Goal: Information Seeking & Learning: Learn about a topic

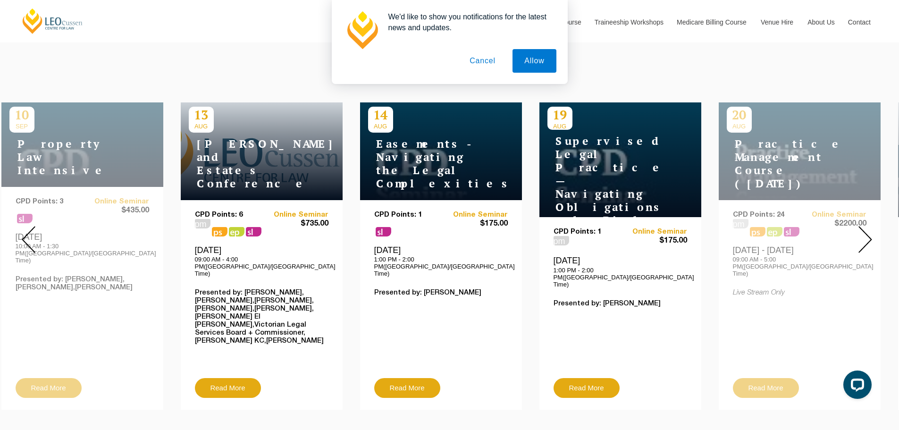
click at [861, 227] on img at bounding box center [865, 239] width 14 height 27
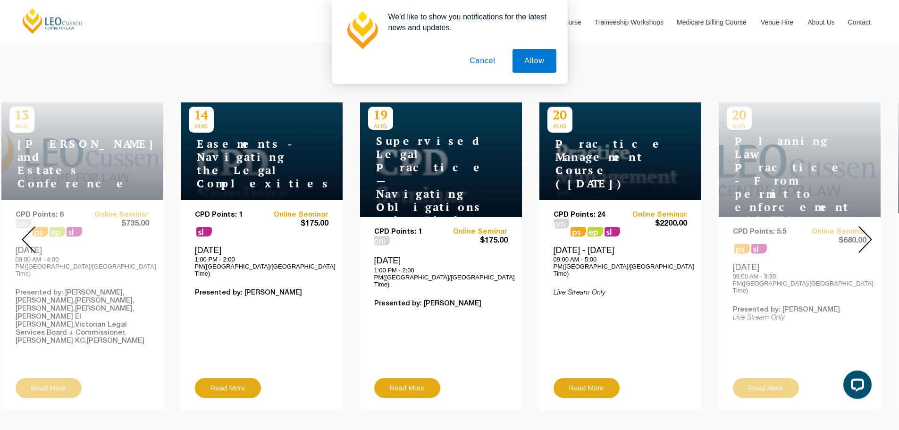
click at [861, 227] on img at bounding box center [865, 239] width 14 height 27
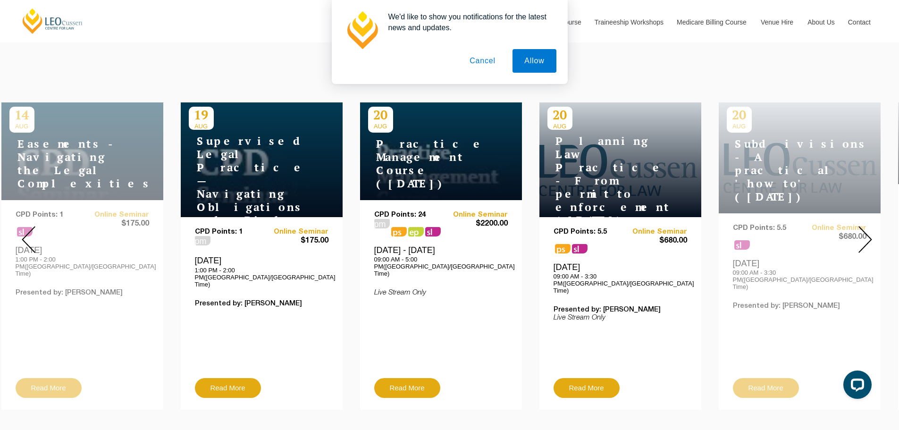
click at [861, 227] on img at bounding box center [865, 239] width 14 height 27
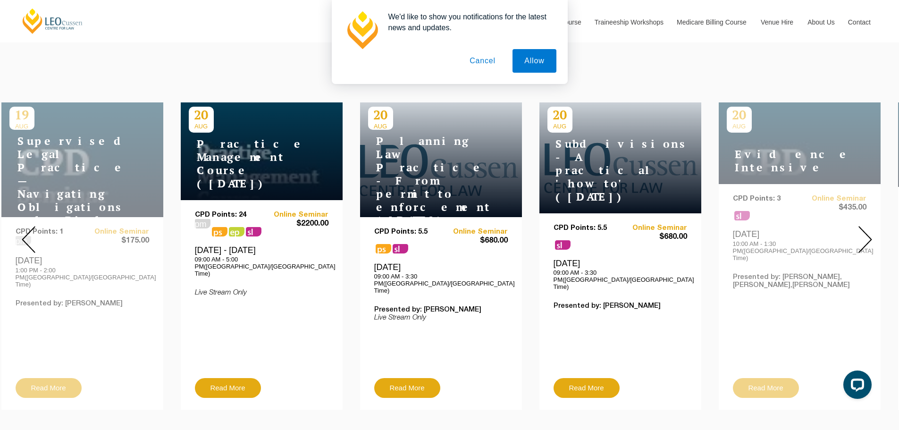
click at [861, 227] on img at bounding box center [865, 239] width 14 height 27
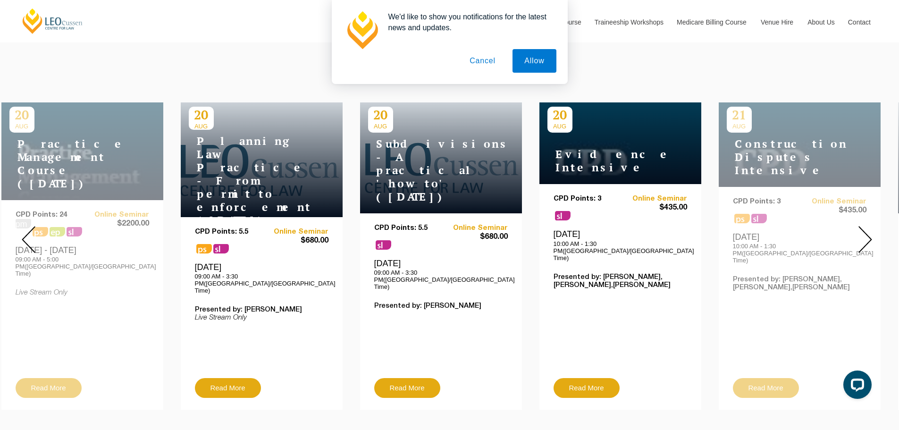
click at [861, 227] on img at bounding box center [865, 239] width 14 height 27
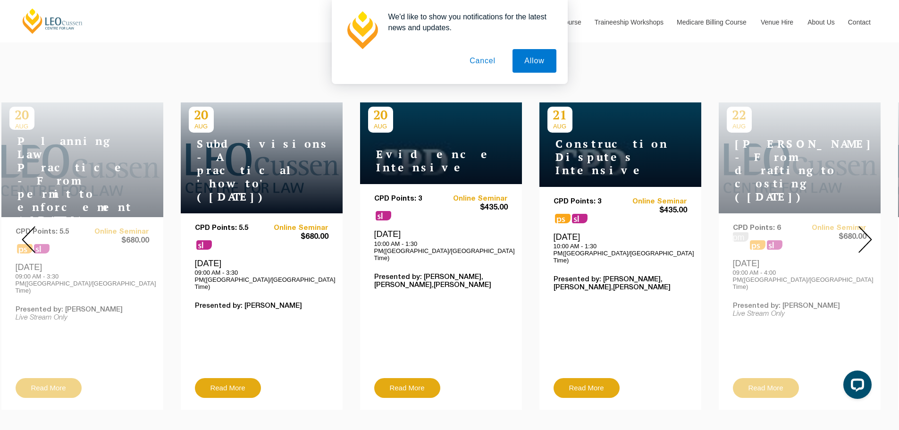
click at [861, 227] on img at bounding box center [865, 239] width 14 height 27
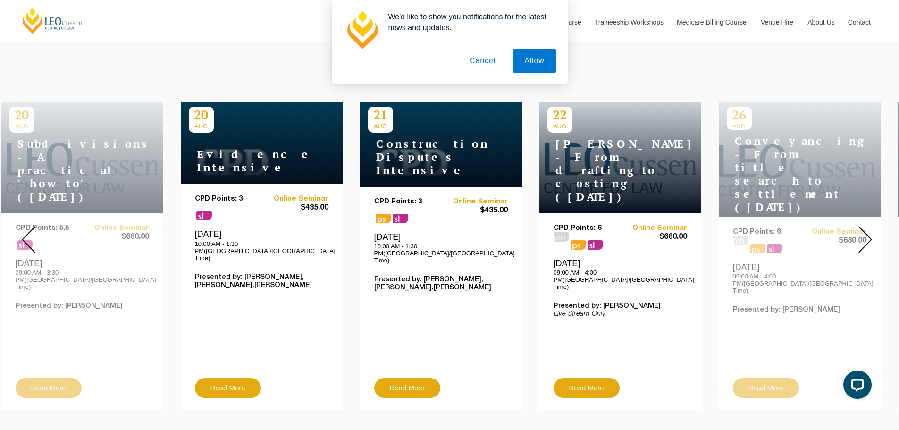
click at [861, 227] on img at bounding box center [865, 239] width 14 height 27
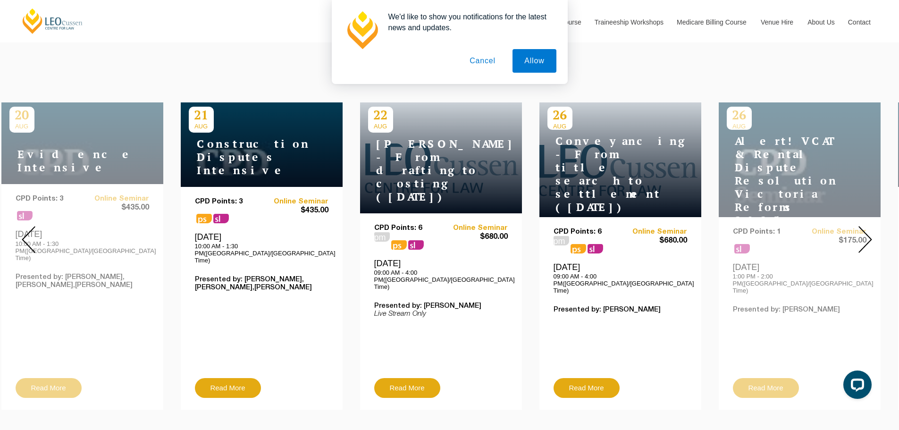
click at [861, 227] on img at bounding box center [865, 239] width 14 height 27
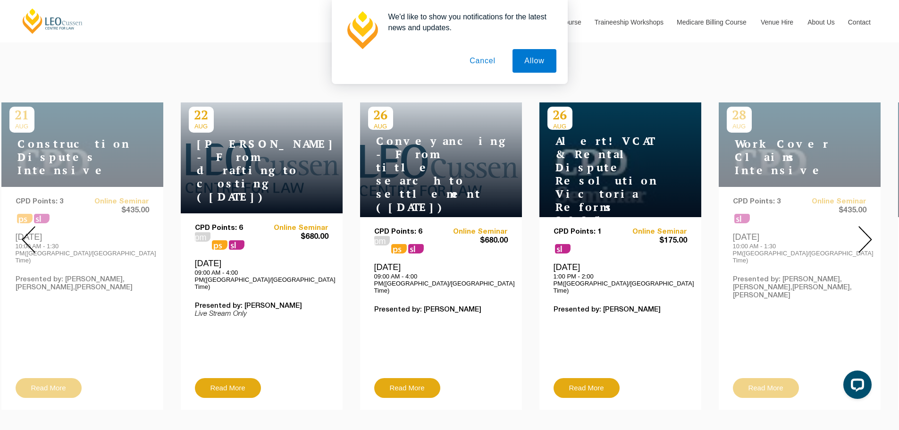
click at [489, 59] on button "Cancel" at bounding box center [483, 61] width 50 height 24
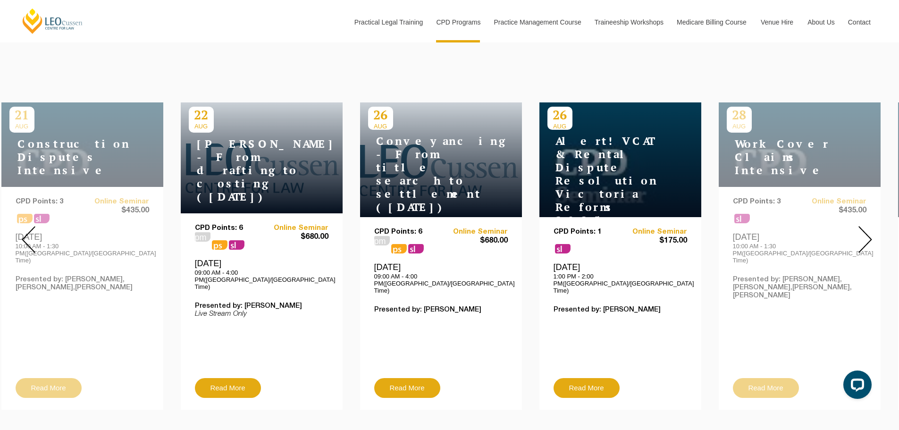
click at [867, 230] on img at bounding box center [865, 239] width 14 height 27
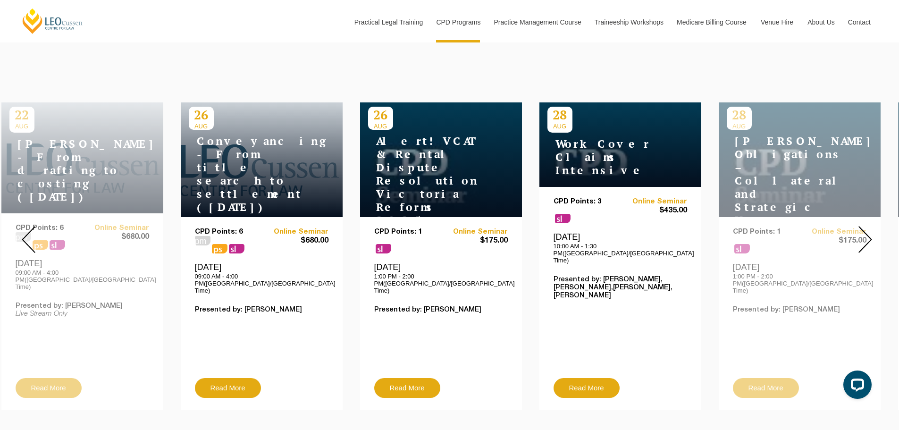
click at [867, 230] on img at bounding box center [865, 239] width 14 height 27
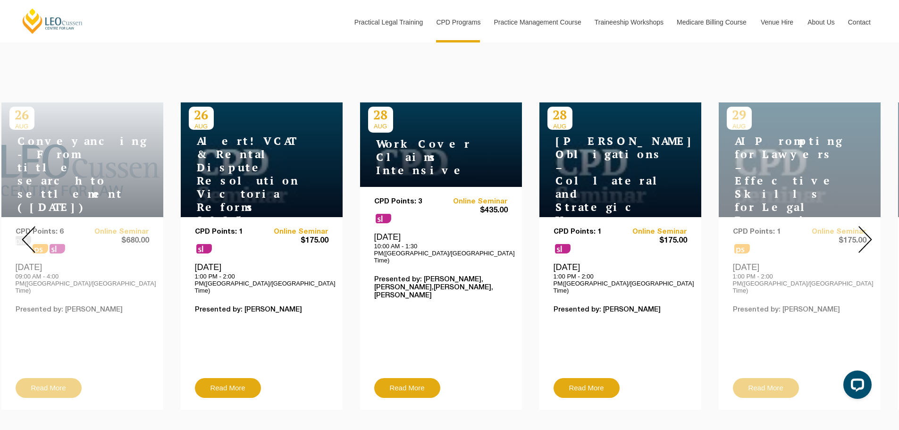
click at [867, 230] on img at bounding box center [865, 239] width 14 height 27
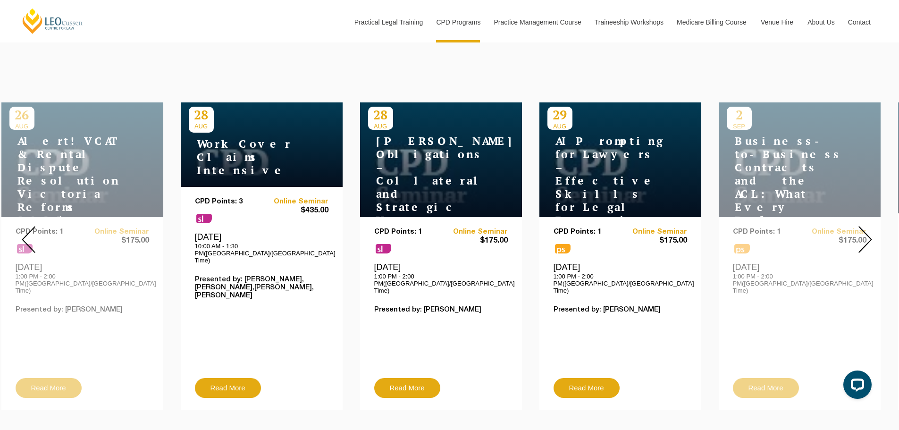
click at [867, 230] on img at bounding box center [865, 239] width 14 height 27
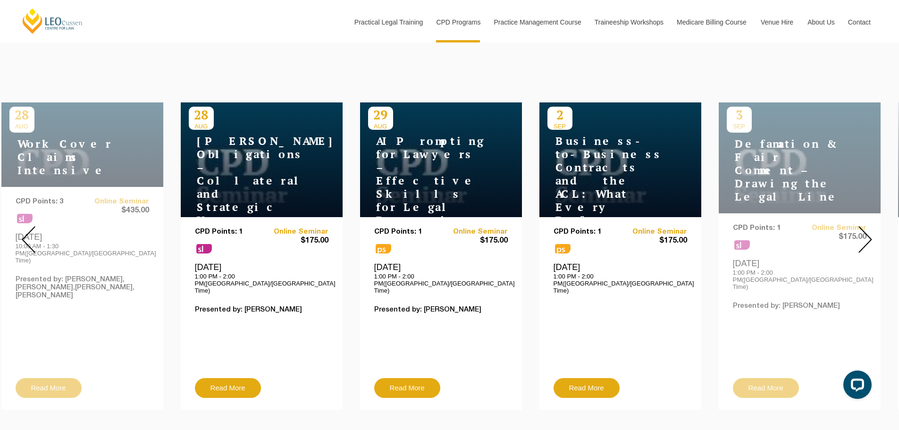
click at [867, 230] on img at bounding box center [865, 239] width 14 height 27
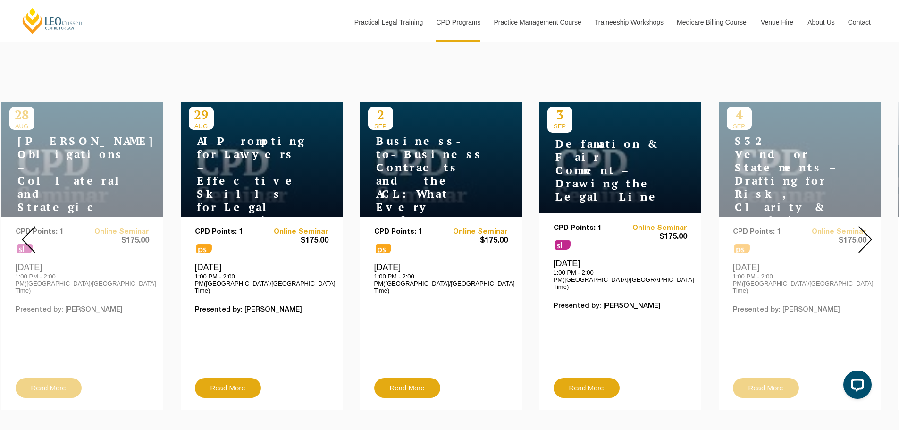
click at [867, 230] on img at bounding box center [865, 239] width 14 height 27
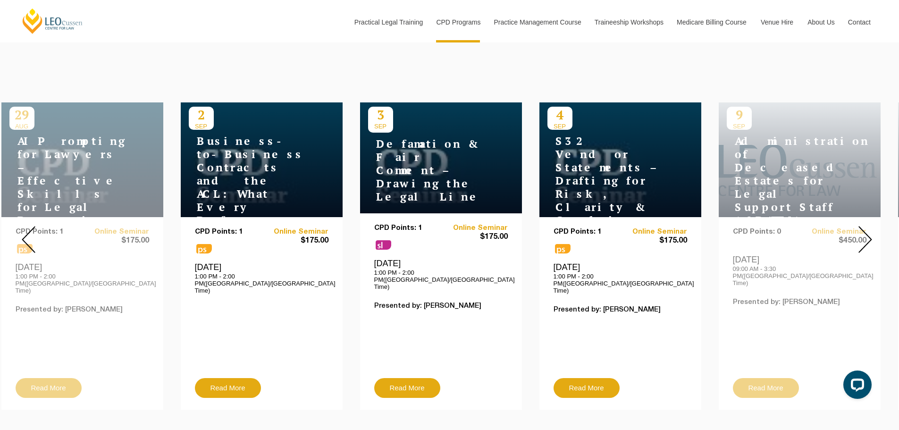
click at [867, 230] on img at bounding box center [865, 239] width 14 height 27
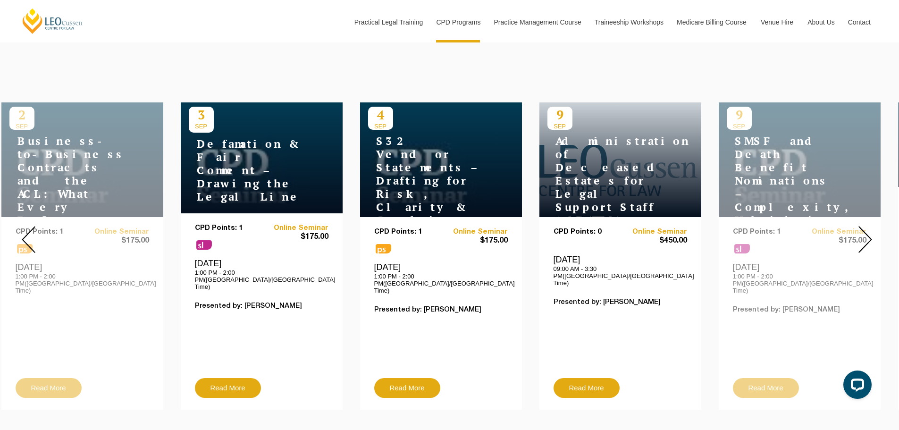
click at [867, 230] on img at bounding box center [865, 239] width 14 height 27
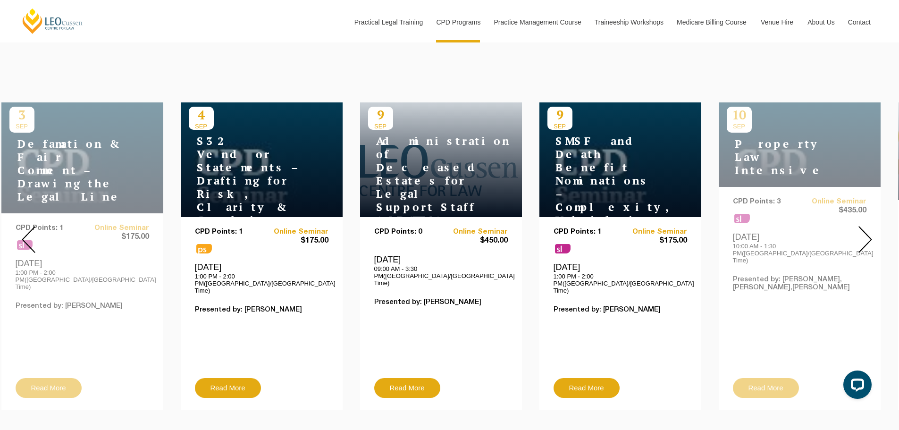
click at [867, 230] on img at bounding box center [865, 239] width 14 height 27
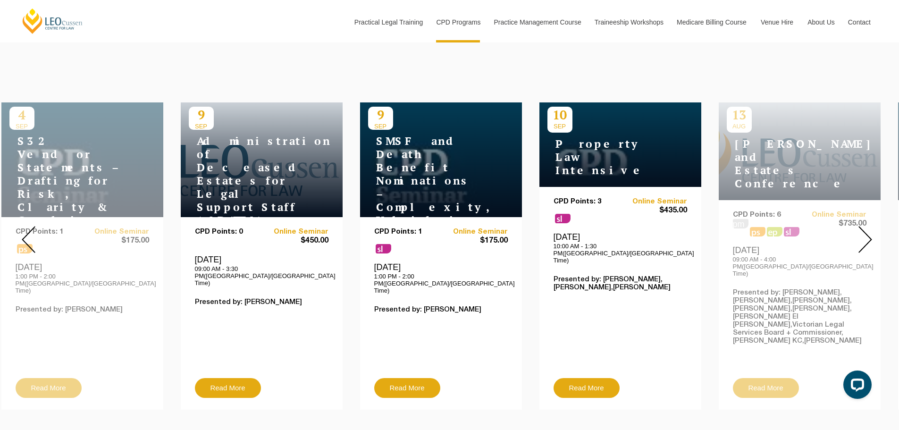
click at [867, 230] on img at bounding box center [865, 239] width 14 height 27
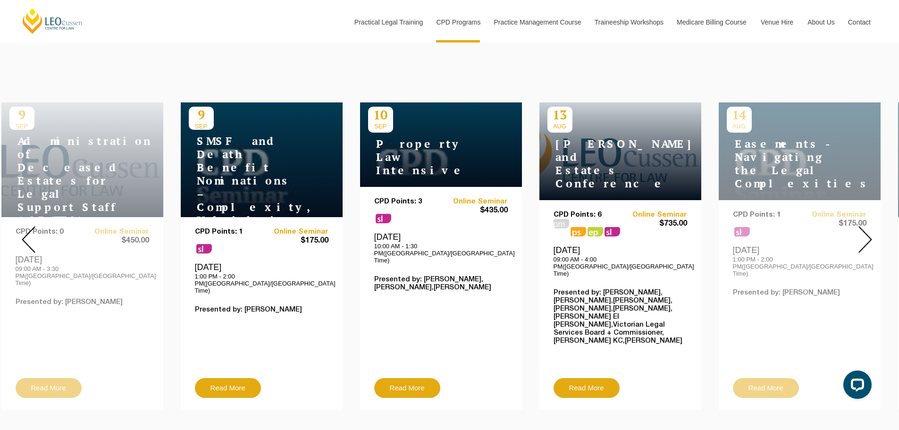
click at [867, 230] on img at bounding box center [865, 239] width 14 height 27
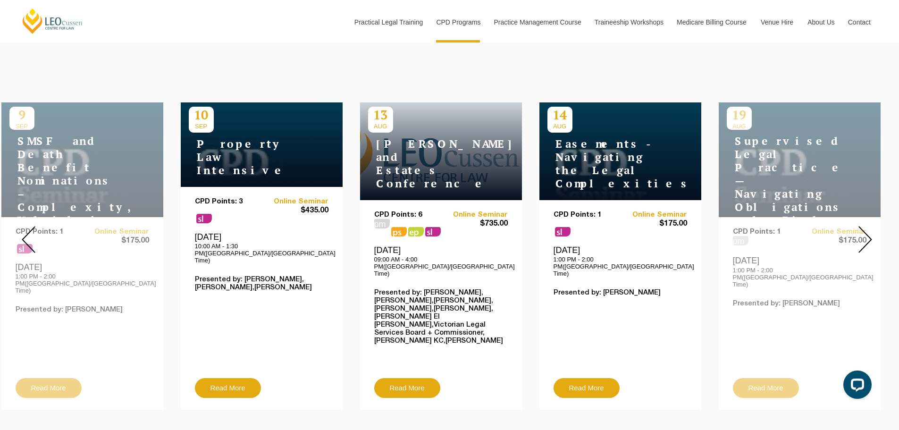
click at [867, 230] on img at bounding box center [865, 239] width 14 height 27
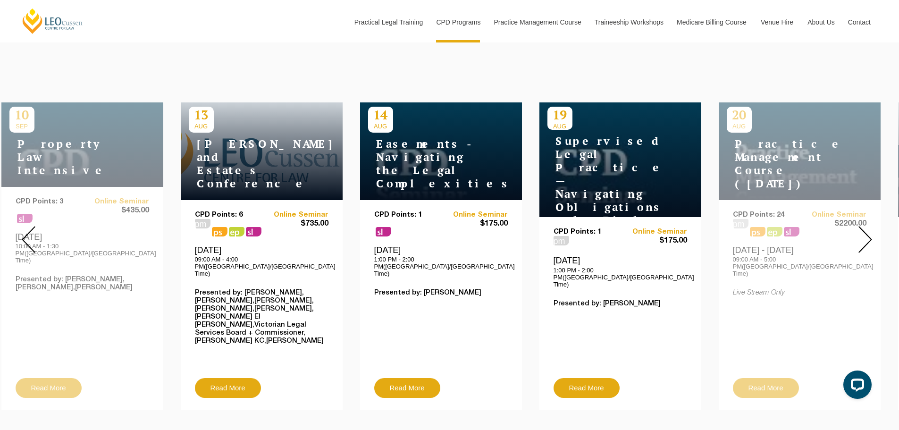
click at [867, 230] on img at bounding box center [865, 239] width 14 height 27
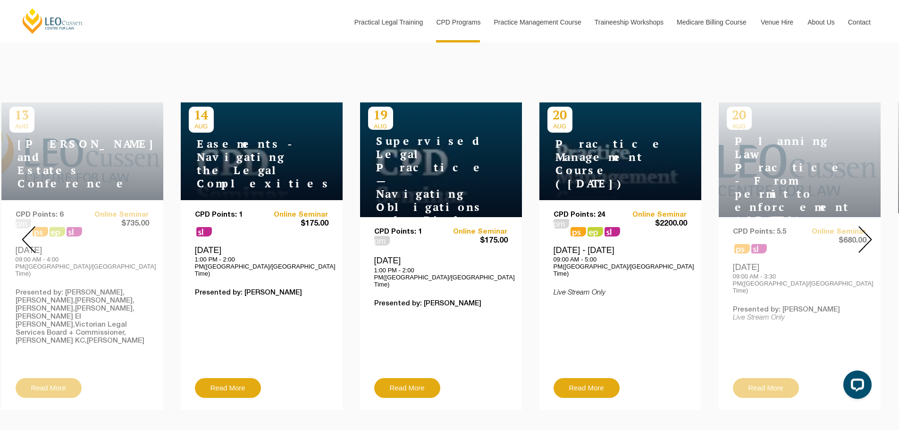
click at [867, 230] on img at bounding box center [865, 239] width 14 height 27
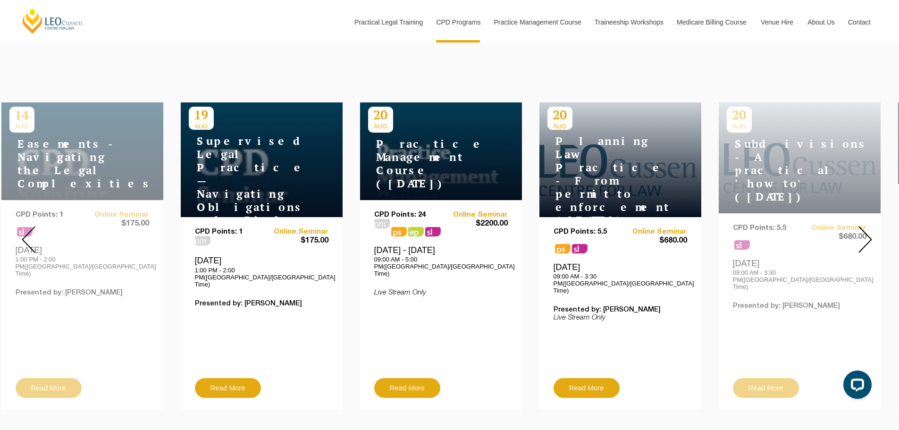
click at [867, 230] on img at bounding box center [865, 239] width 14 height 27
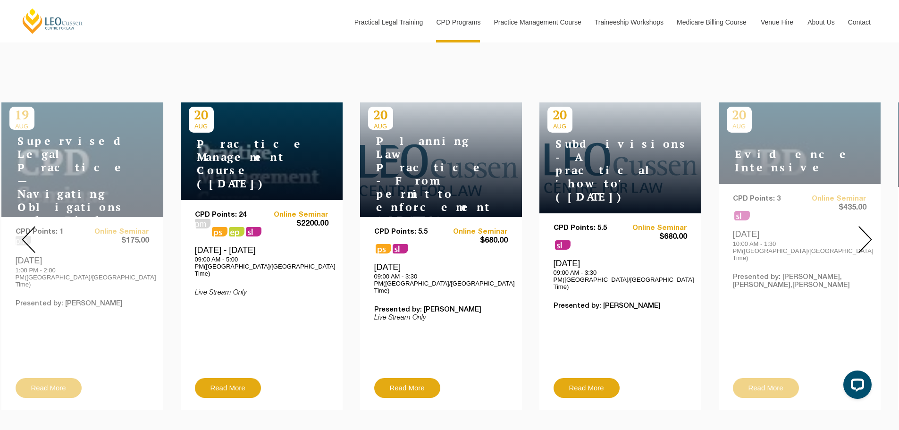
click at [867, 230] on img at bounding box center [865, 239] width 14 height 27
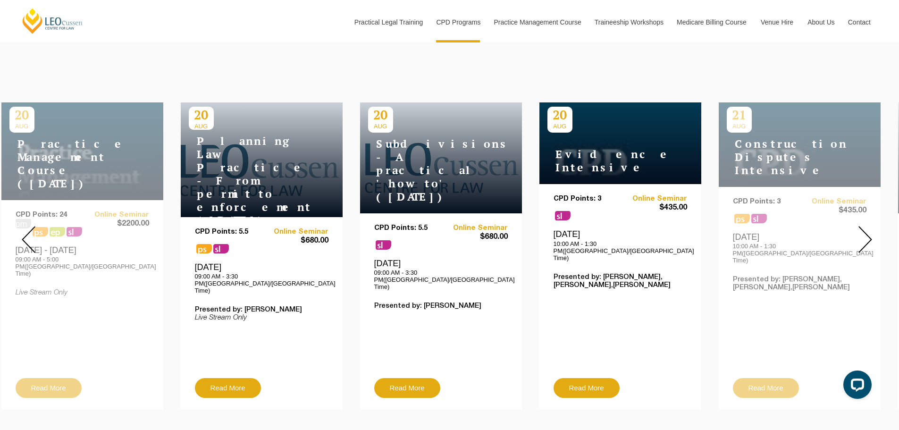
click at [867, 230] on img at bounding box center [865, 239] width 14 height 27
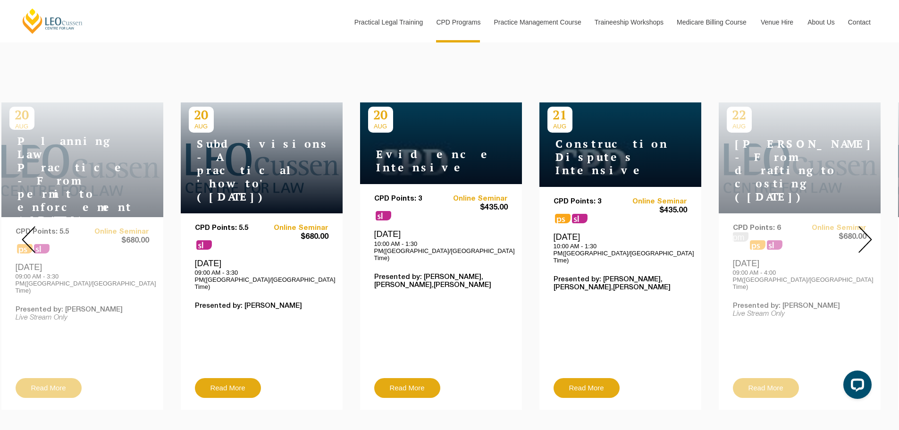
click at [867, 230] on img at bounding box center [865, 239] width 14 height 27
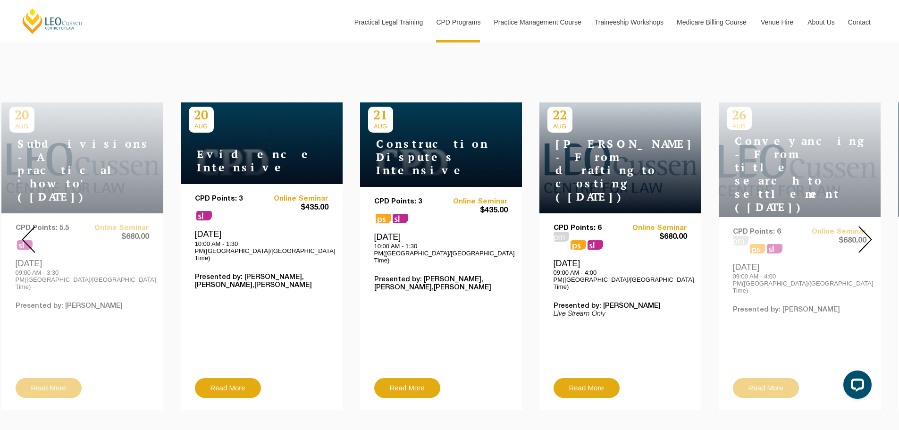
click at [867, 230] on img at bounding box center [865, 239] width 14 height 27
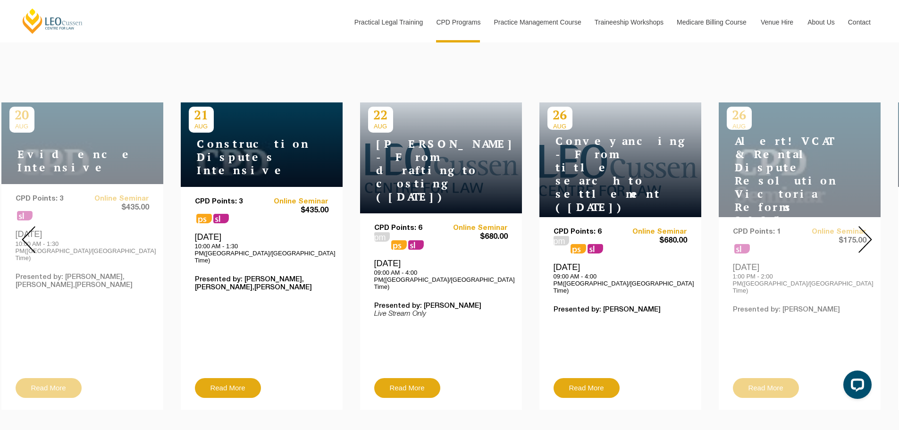
click at [866, 230] on img at bounding box center [865, 239] width 14 height 27
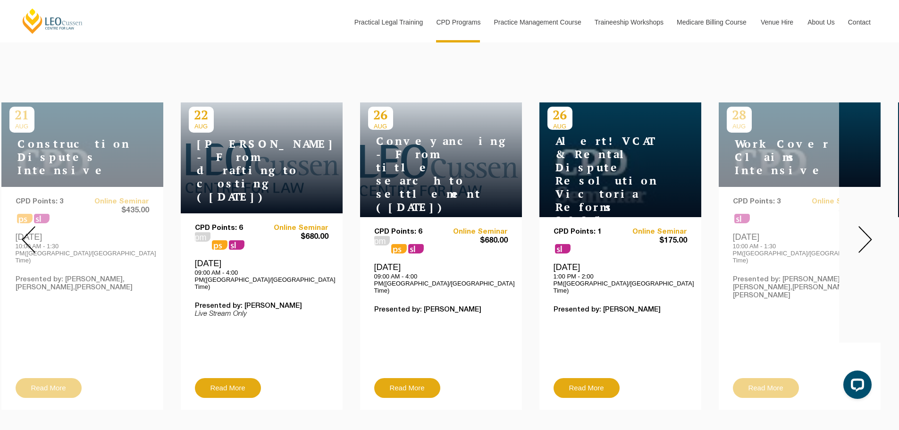
click at [866, 230] on img at bounding box center [865, 239] width 14 height 27
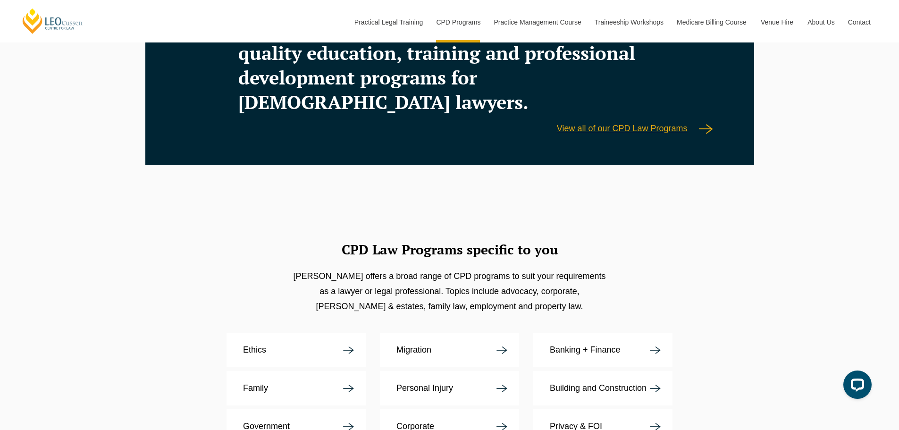
scroll to position [1651, 0]
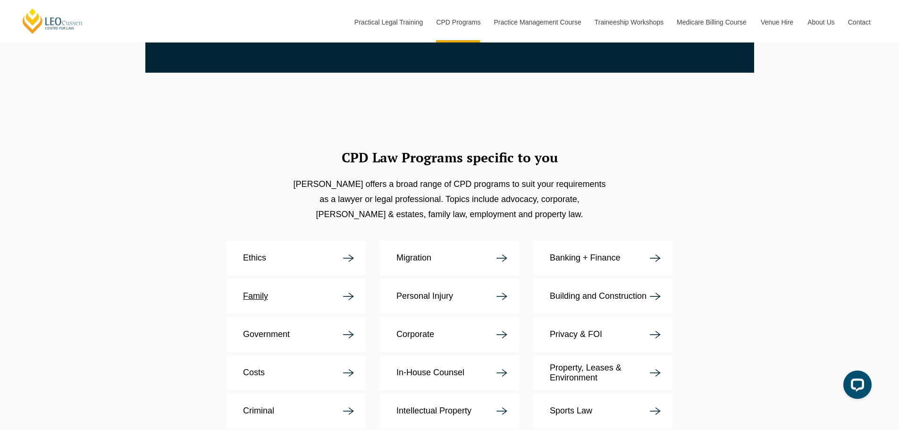
click at [343, 292] on img at bounding box center [348, 296] width 11 height 8
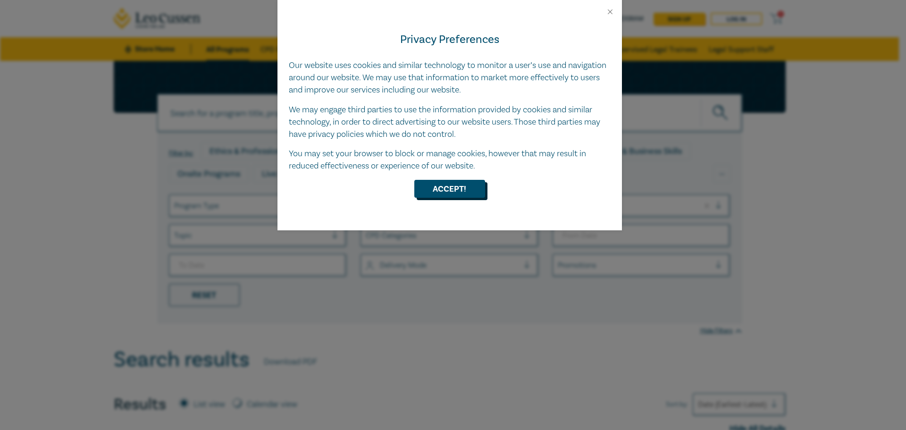
click at [433, 189] on button "Accept!" at bounding box center [449, 189] width 71 height 18
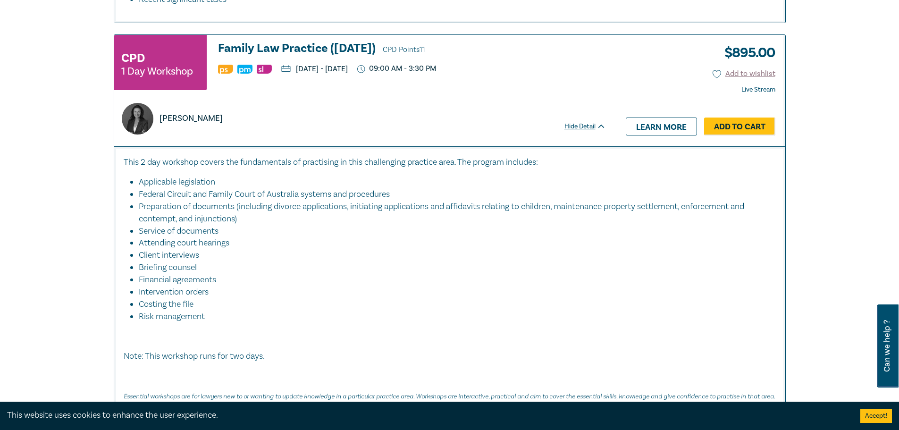
scroll to position [1840, 0]
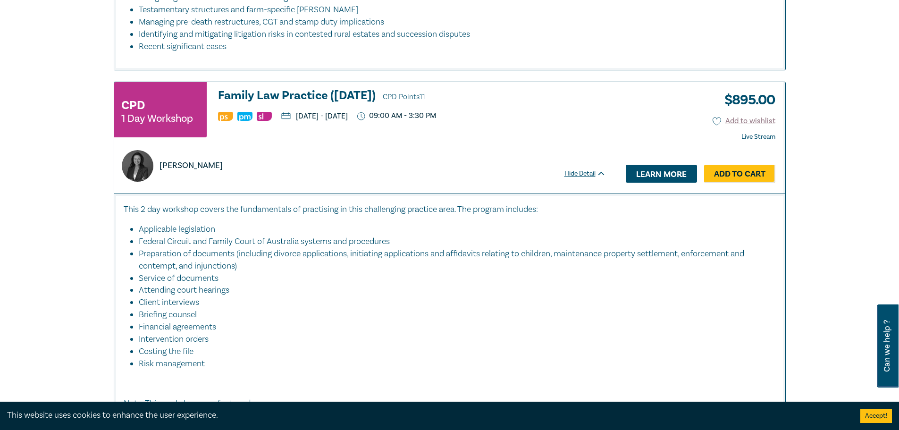
click at [640, 165] on link "Learn more" at bounding box center [661, 174] width 71 height 18
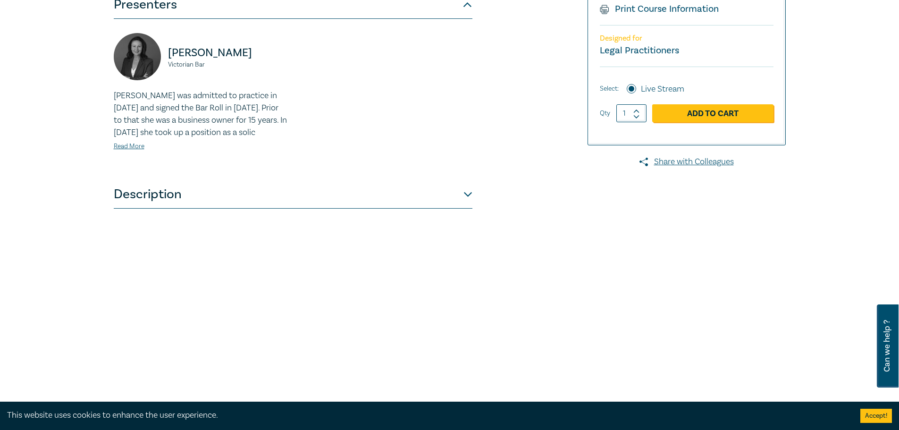
scroll to position [236, 0]
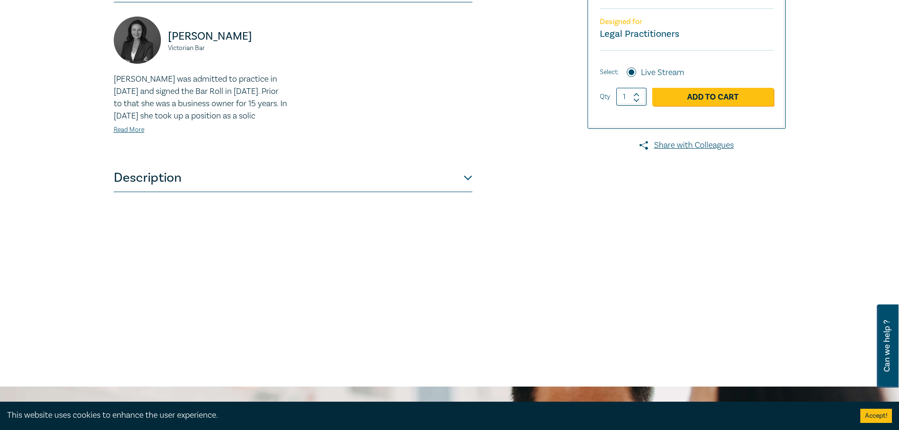
click at [468, 192] on button "Description" at bounding box center [293, 178] width 359 height 28
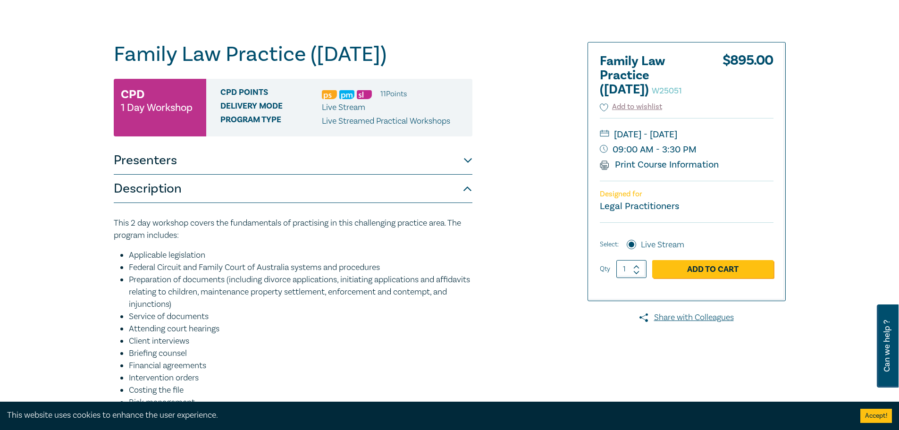
scroll to position [47, 0]
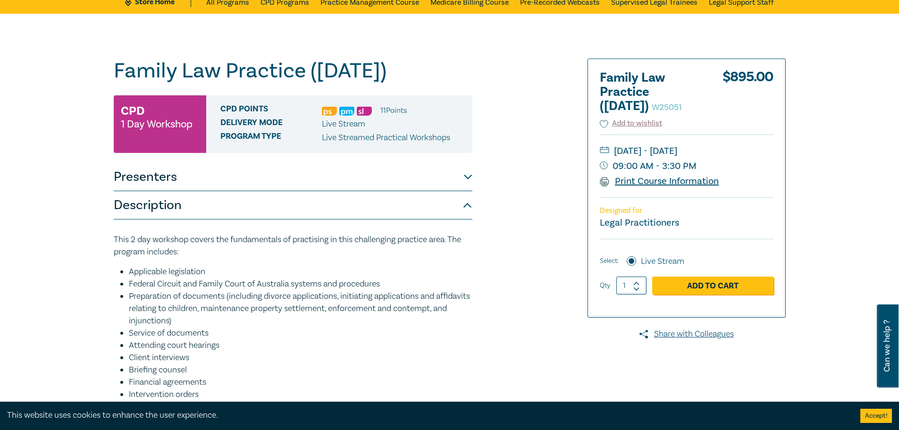
click at [633, 187] on link "Print Course Information" at bounding box center [659, 181] width 119 height 12
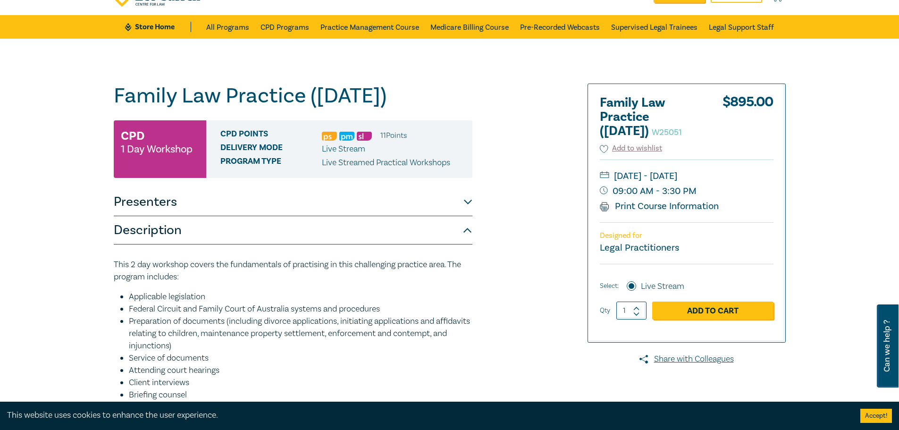
scroll to position [0, 0]
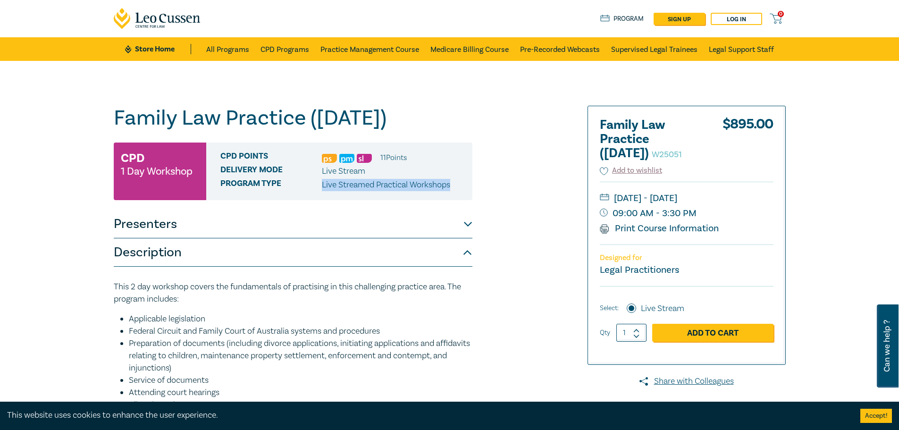
drag, startPoint x: 322, startPoint y: 209, endPoint x: 454, endPoint y: 206, distance: 132.1
click at [454, 191] on div "Program type Live Streamed Practical Workshops" at bounding box center [342, 185] width 245 height 12
copy p "Live Streamed Practical Workshops"
click at [273, 46] on link "CPD Programs" at bounding box center [284, 49] width 49 height 24
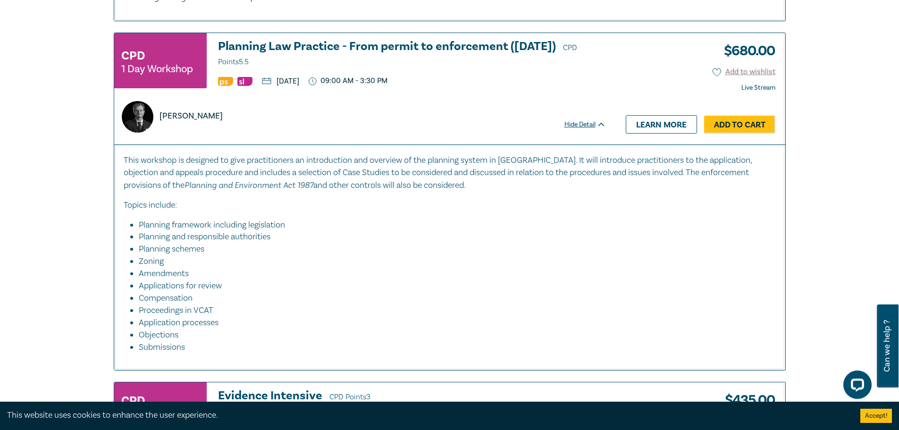
scroll to position [1510, 0]
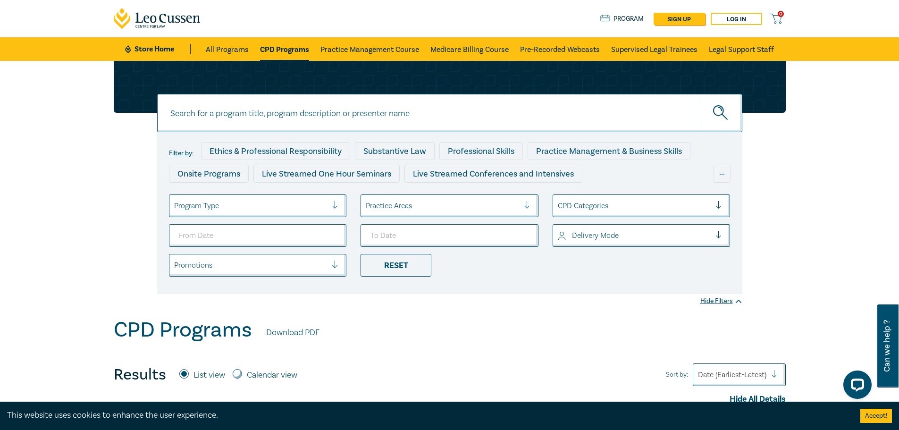
click at [164, 20] on icon at bounding box center [157, 18] width 87 height 21
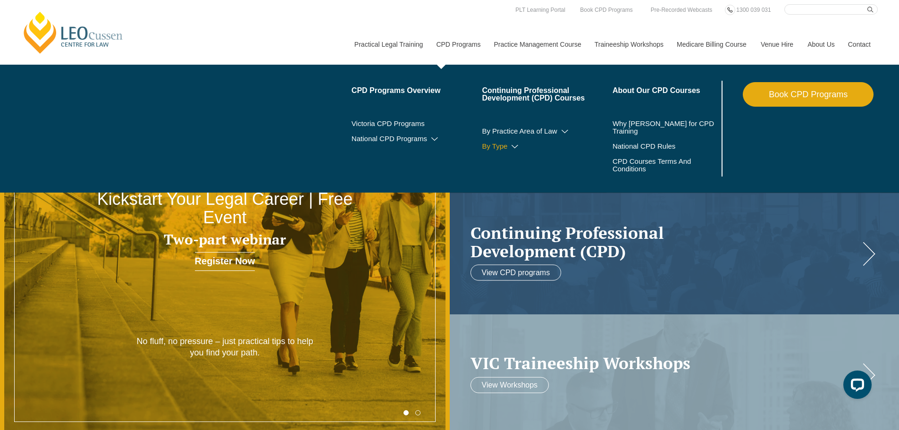
click at [516, 143] on link "By Type" at bounding box center [547, 146] width 131 height 8
click at [513, 148] on icon at bounding box center [514, 146] width 9 height 7
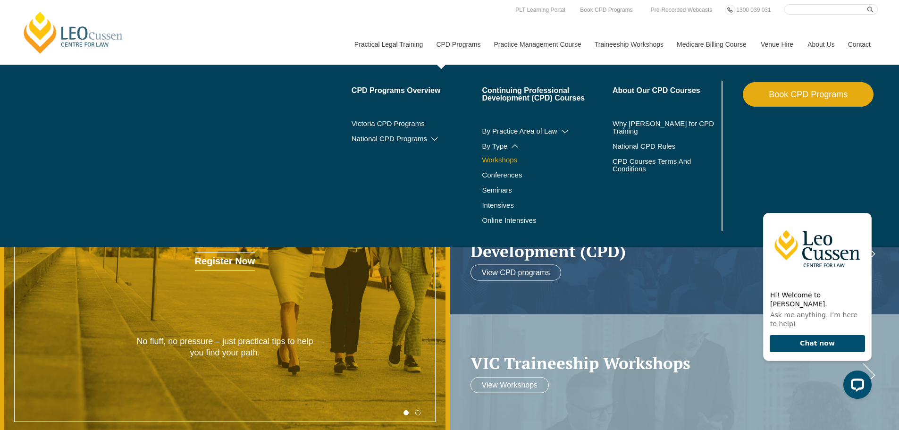
click at [508, 160] on link "Workshops" at bounding box center [547, 160] width 131 height 8
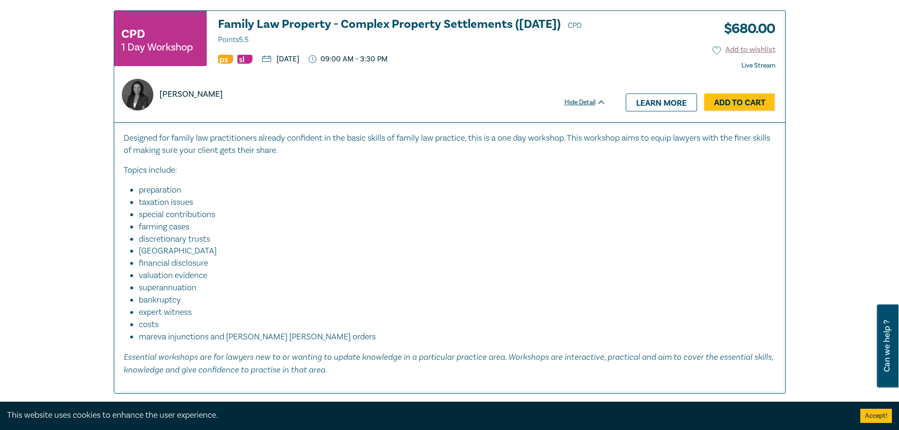
scroll to position [2217, 0]
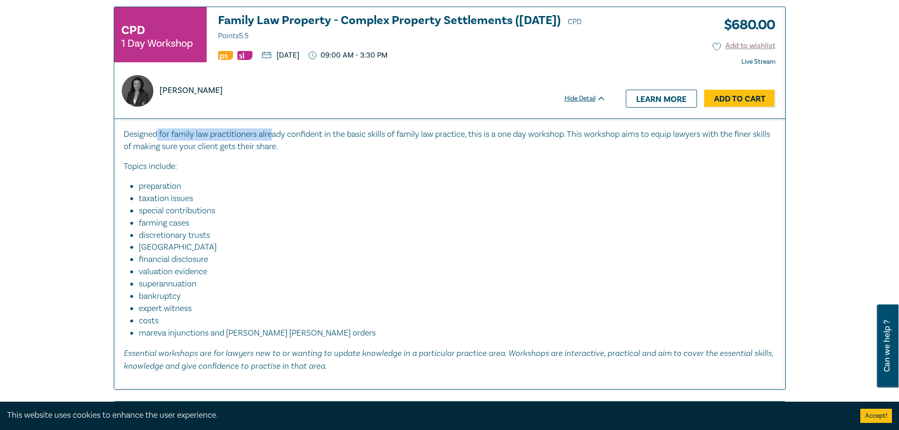
drag, startPoint x: 159, startPoint y: 136, endPoint x: 275, endPoint y: 136, distance: 116.5
click at [275, 136] on p "Designed for family law practitioners already confident in the basic skills of …" at bounding box center [450, 140] width 652 height 25
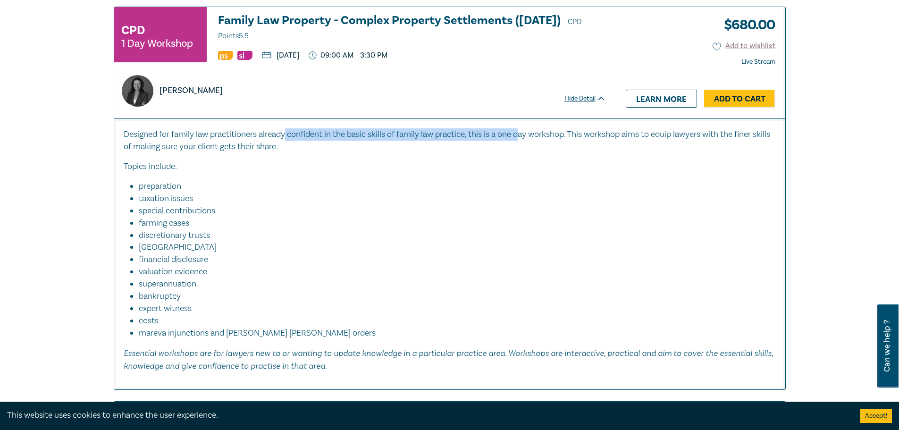
drag, startPoint x: 288, startPoint y: 136, endPoint x: 535, endPoint y: 133, distance: 246.7
click at [535, 133] on p "Designed for family law practitioners already confident in the basic skills of …" at bounding box center [450, 140] width 652 height 25
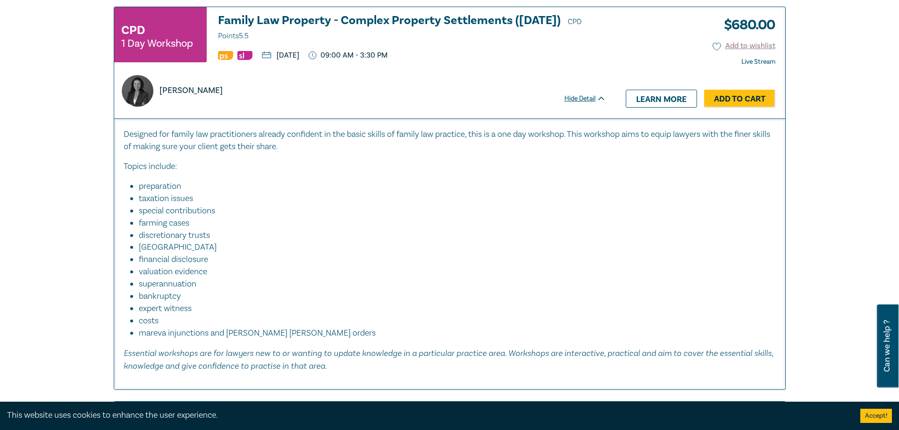
click at [461, 145] on p "Designed for family law practitioners already confident in the basic skills of …" at bounding box center [450, 140] width 652 height 25
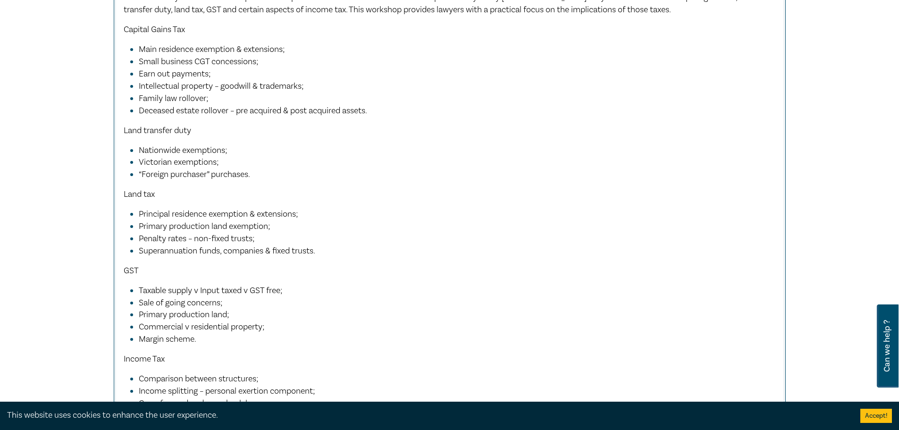
scroll to position [4057, 0]
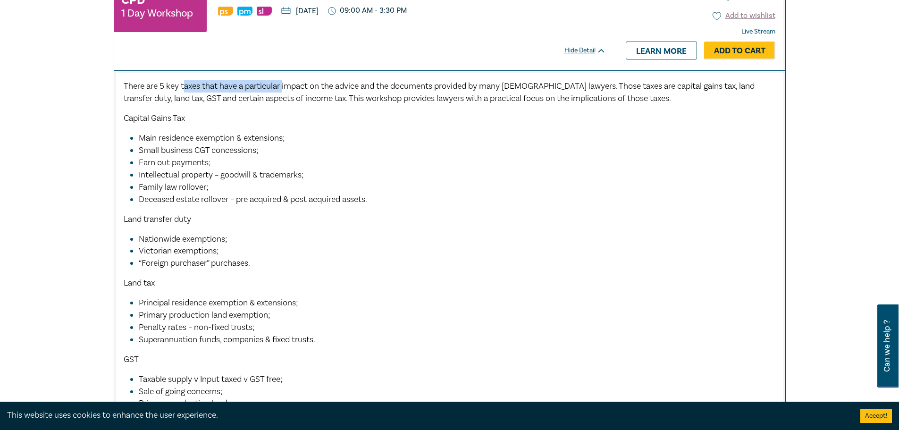
drag, startPoint x: 183, startPoint y: 83, endPoint x: 284, endPoint y: 84, distance: 100.5
click at [284, 84] on span "There are 5 key taxes that have a particular impact on the advice and the docum…" at bounding box center [439, 92] width 631 height 23
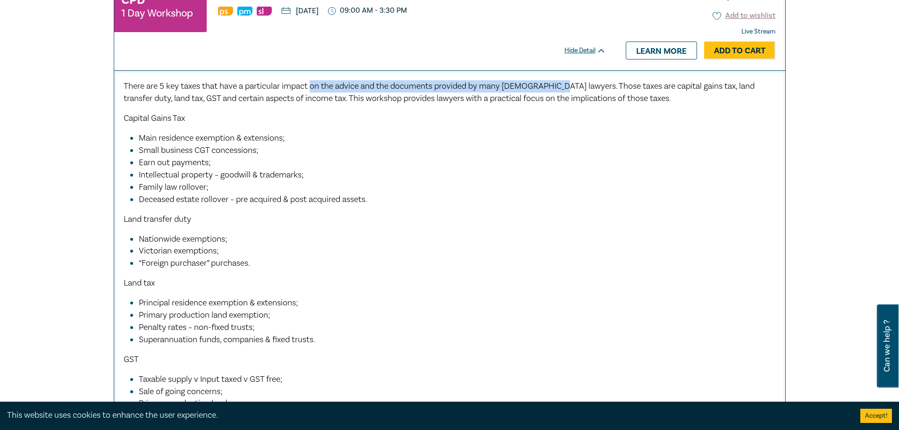
drag, startPoint x: 311, startPoint y: 85, endPoint x: 561, endPoint y: 81, distance: 250.1
click at [561, 81] on span "There are 5 key taxes that have a particular impact on the advice and the docum…" at bounding box center [439, 92] width 631 height 23
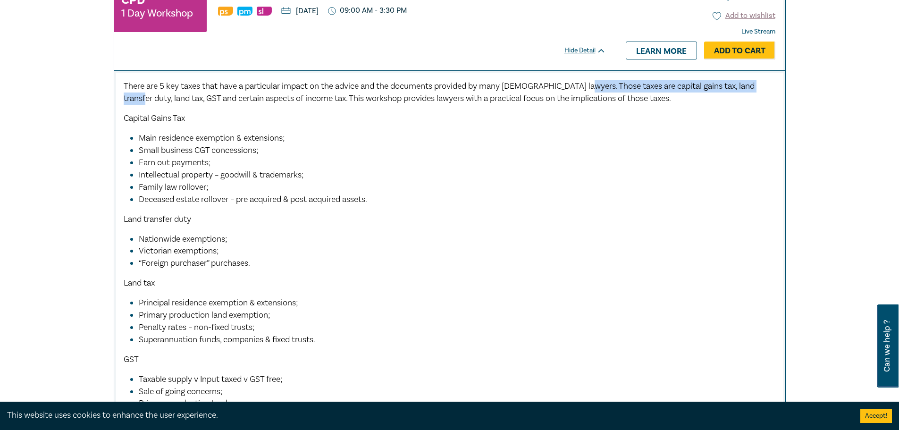
drag, startPoint x: 585, startPoint y: 82, endPoint x: 769, endPoint y: 82, distance: 184.0
click at [769, 82] on p "There are 5 key taxes that have a particular impact on the advice and the docum…" at bounding box center [450, 92] width 652 height 25
drag, startPoint x: 157, startPoint y: 95, endPoint x: 194, endPoint y: 96, distance: 37.3
click at [192, 96] on span "There are 5 key taxes that have a particular impact on the advice and the docum…" at bounding box center [439, 92] width 631 height 23
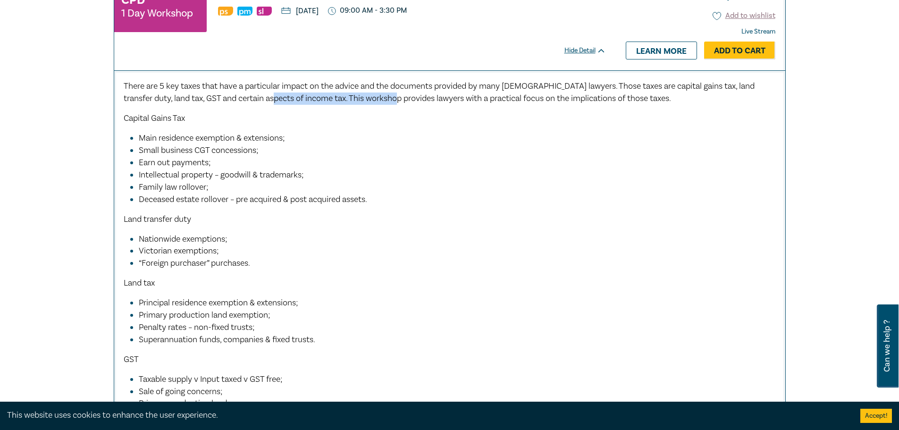
drag, startPoint x: 255, startPoint y: 96, endPoint x: 409, endPoint y: 94, distance: 153.3
click at [387, 94] on span "There are 5 key taxes that have a particular impact on the advice and the docum…" at bounding box center [439, 92] width 631 height 23
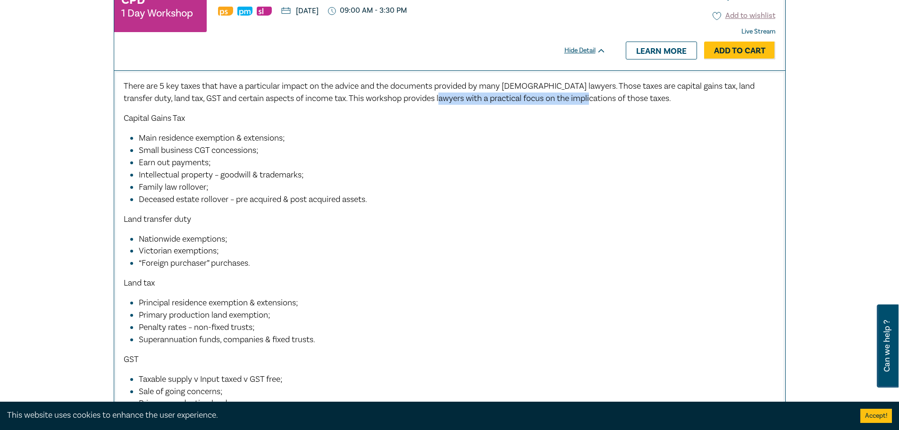
drag, startPoint x: 427, startPoint y: 92, endPoint x: 587, endPoint y: 91, distance: 159.9
click at [580, 91] on span "There are 5 key taxes that have a particular impact on the advice and the docum…" at bounding box center [439, 92] width 631 height 23
click at [479, 121] on div "There are 5 key taxes that have a particular impact on the advice and the docum…" at bounding box center [450, 301] width 652 height 442
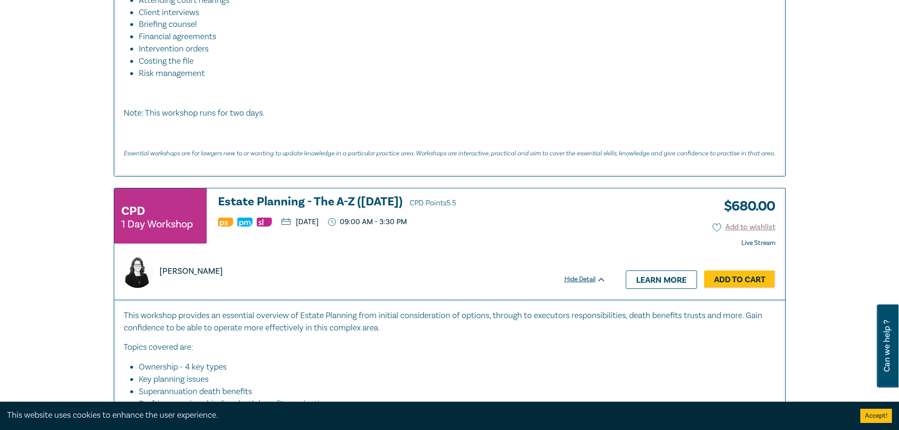
scroll to position [4859, 0]
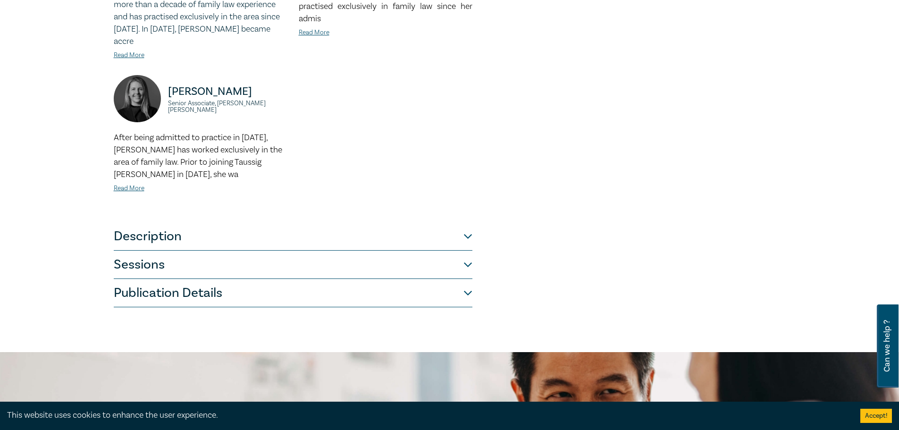
scroll to position [660, 0]
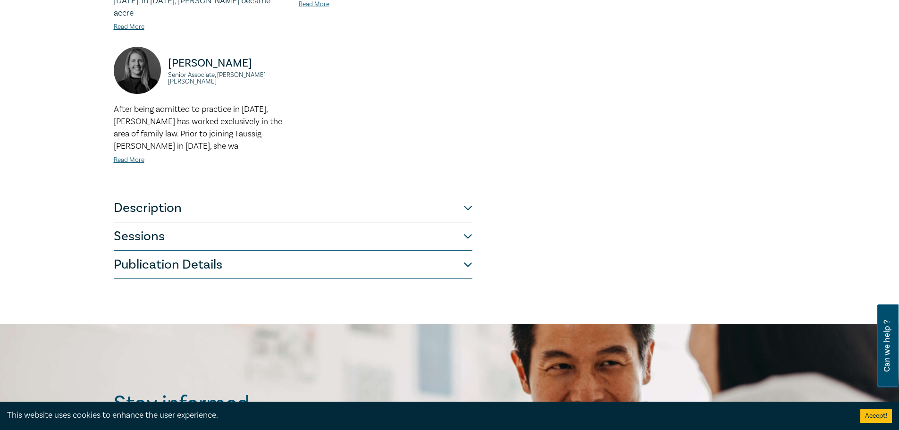
click at [140, 194] on button "Description" at bounding box center [293, 208] width 359 height 28
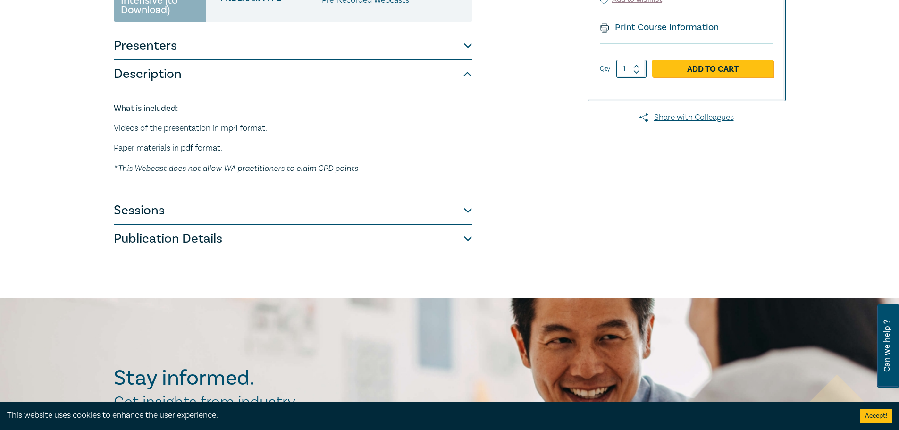
scroll to position [88, 0]
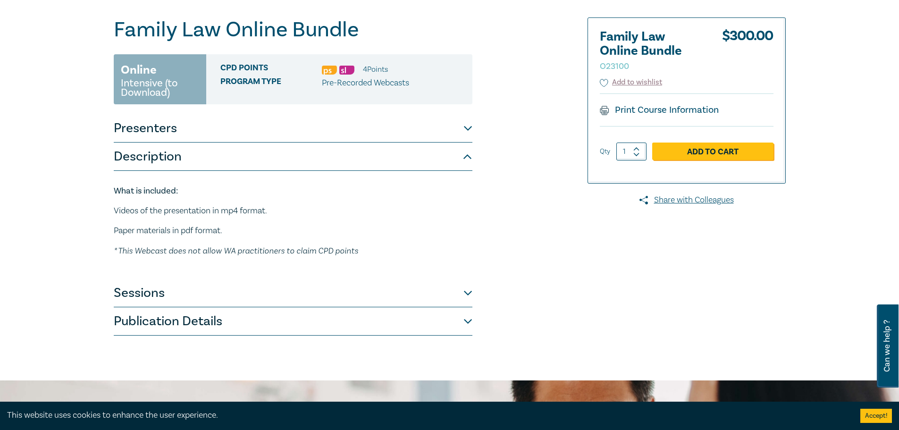
click at [135, 165] on button "Description" at bounding box center [293, 156] width 359 height 28
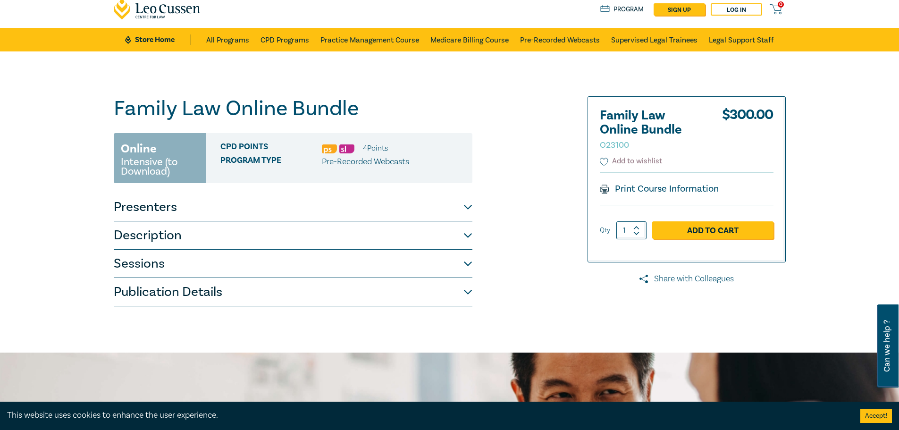
scroll to position [0, 0]
